Goal: Find specific page/section: Find specific page/section

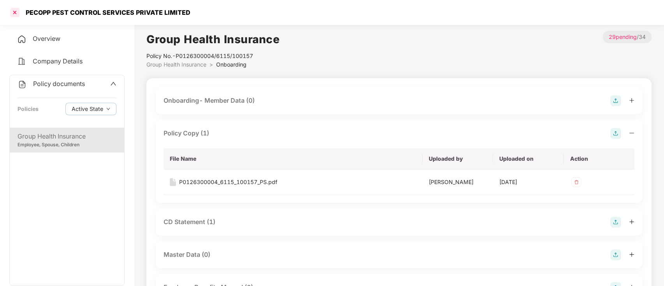
click at [14, 12] on div at bounding box center [15, 12] width 12 height 12
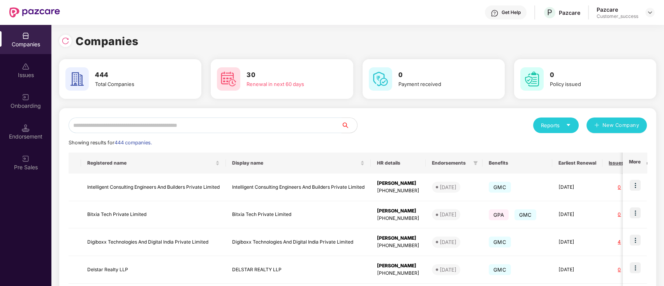
click at [244, 126] on input "text" at bounding box center [205, 126] width 273 height 16
type input "*"
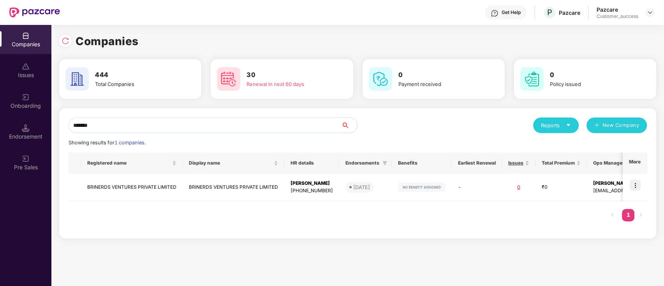
type input "********"
click at [38, 103] on div "Onboarding" at bounding box center [25, 106] width 51 height 8
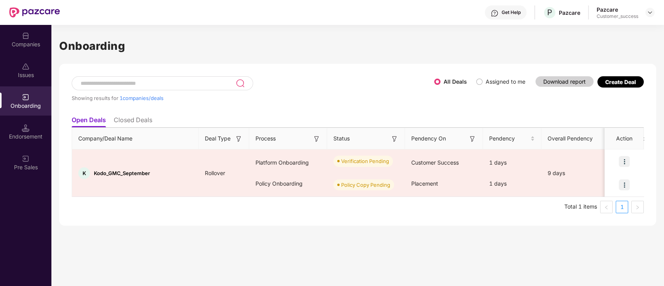
click at [126, 123] on li "Closed Deals" at bounding box center [133, 121] width 39 height 11
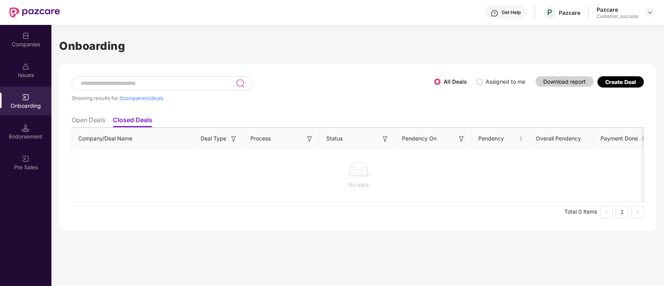
click at [97, 121] on li "Open Deals" at bounding box center [88, 121] width 33 height 11
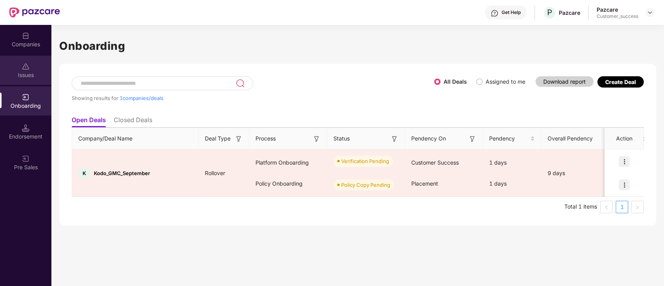
click at [32, 63] on div "Issues" at bounding box center [25, 70] width 51 height 29
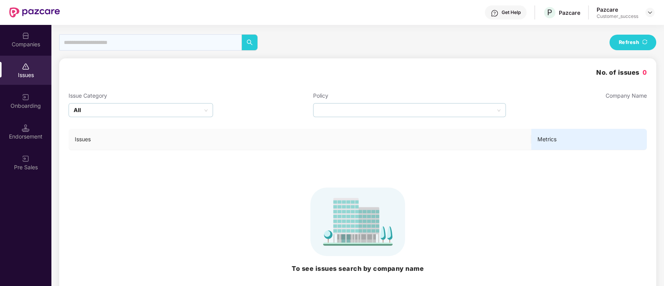
click at [32, 101] on div "Onboarding" at bounding box center [25, 100] width 51 height 29
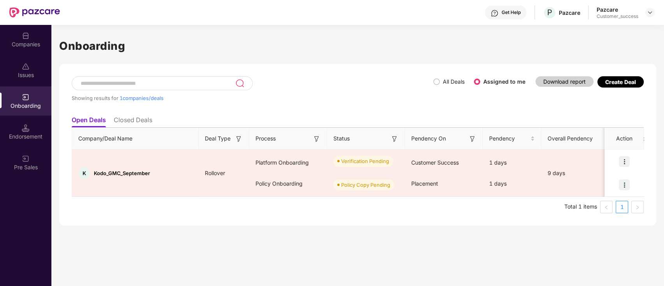
click at [34, 47] on div "Companies" at bounding box center [25, 44] width 51 height 8
